Goal: Task Accomplishment & Management: Manage account settings

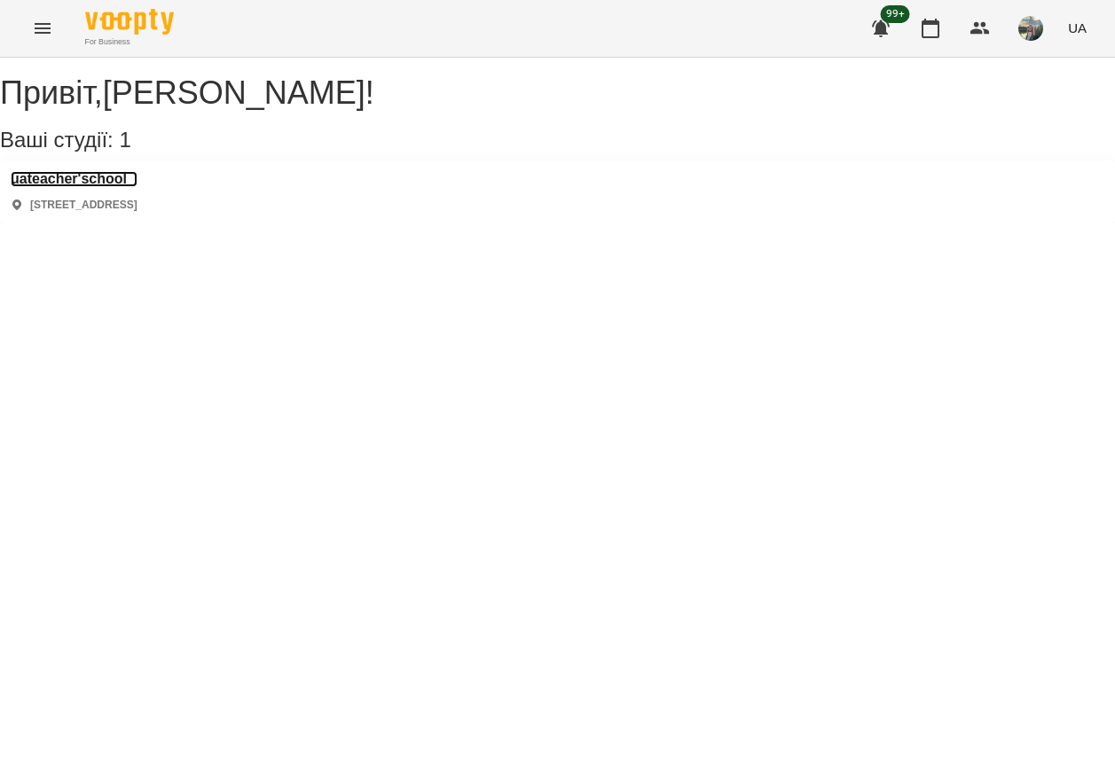
click at [81, 187] on h3 "uateacher'school" at bounding box center [74, 179] width 127 height 16
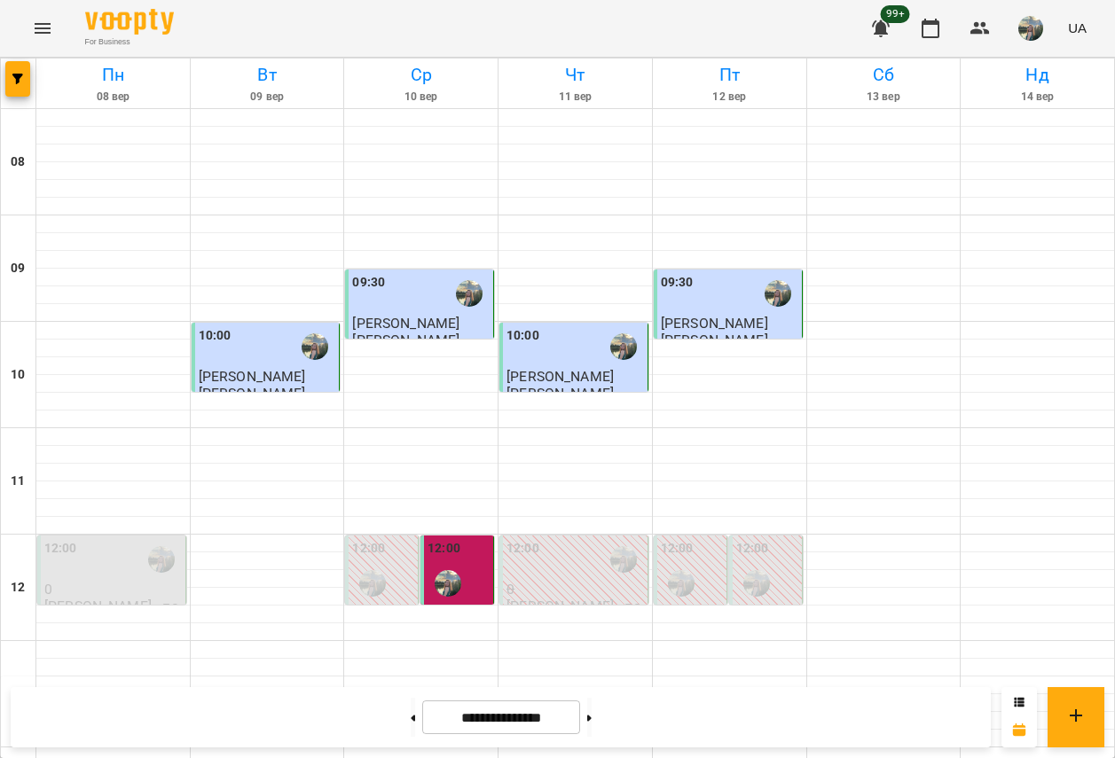
click at [1027, 33] on img "button" at bounding box center [1030, 28] width 25 height 25
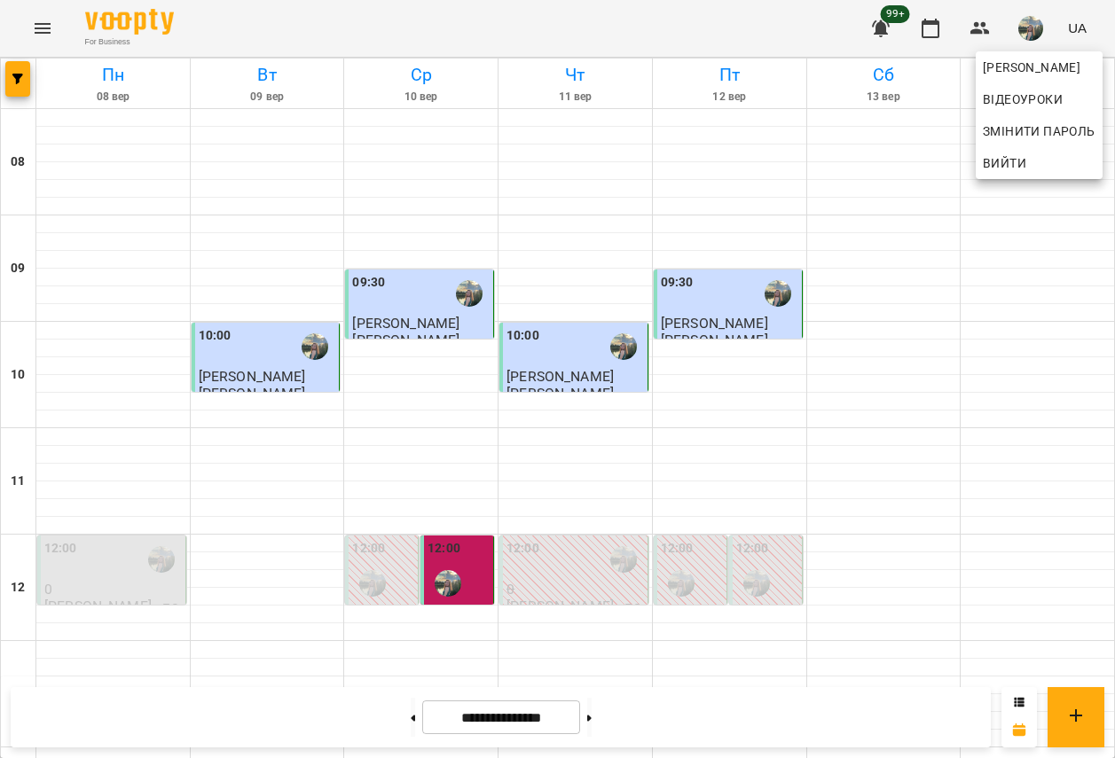
click at [710, 291] on div at bounding box center [557, 379] width 1115 height 758
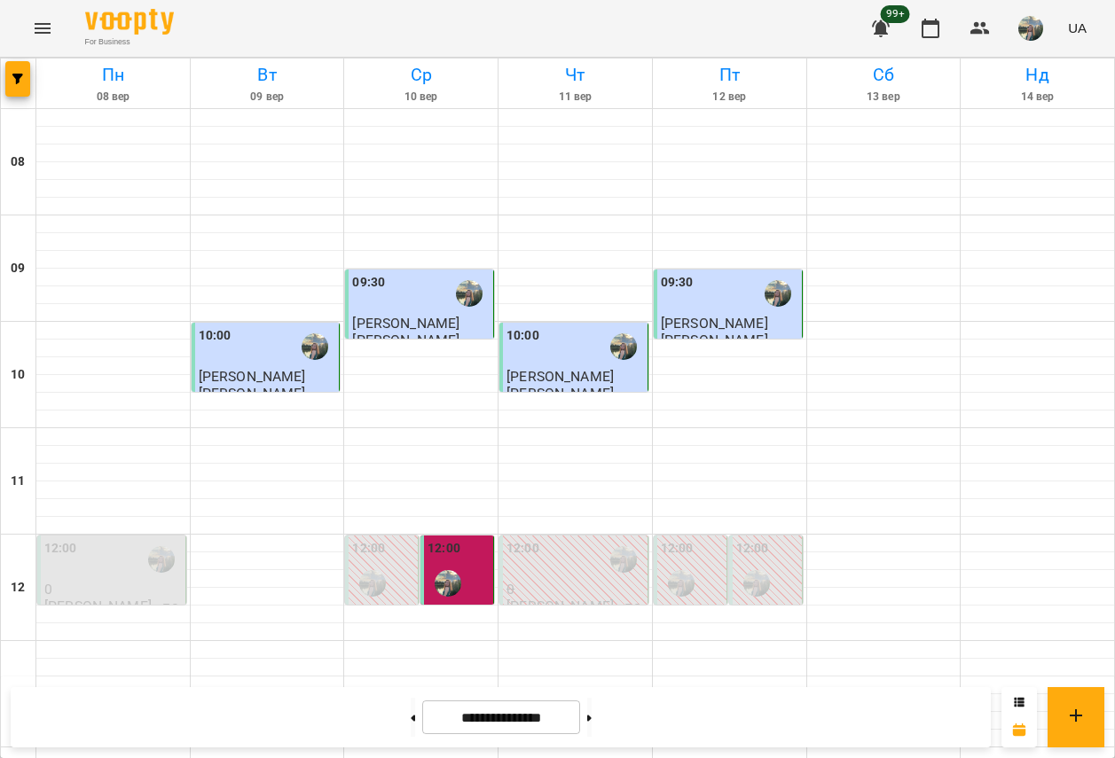
click at [710, 291] on div "09:30" at bounding box center [729, 293] width 137 height 41
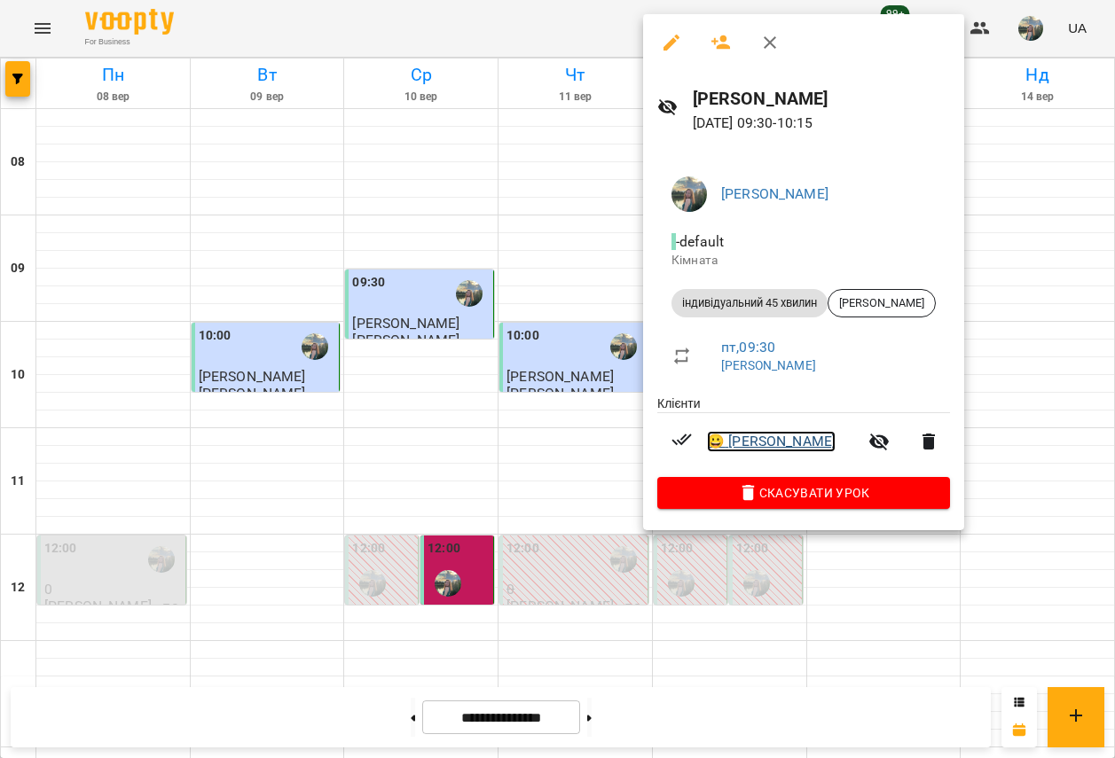
click at [759, 447] on link "😀 [PERSON_NAME]" at bounding box center [771, 441] width 129 height 21
